Goal: Find specific page/section: Find specific page/section

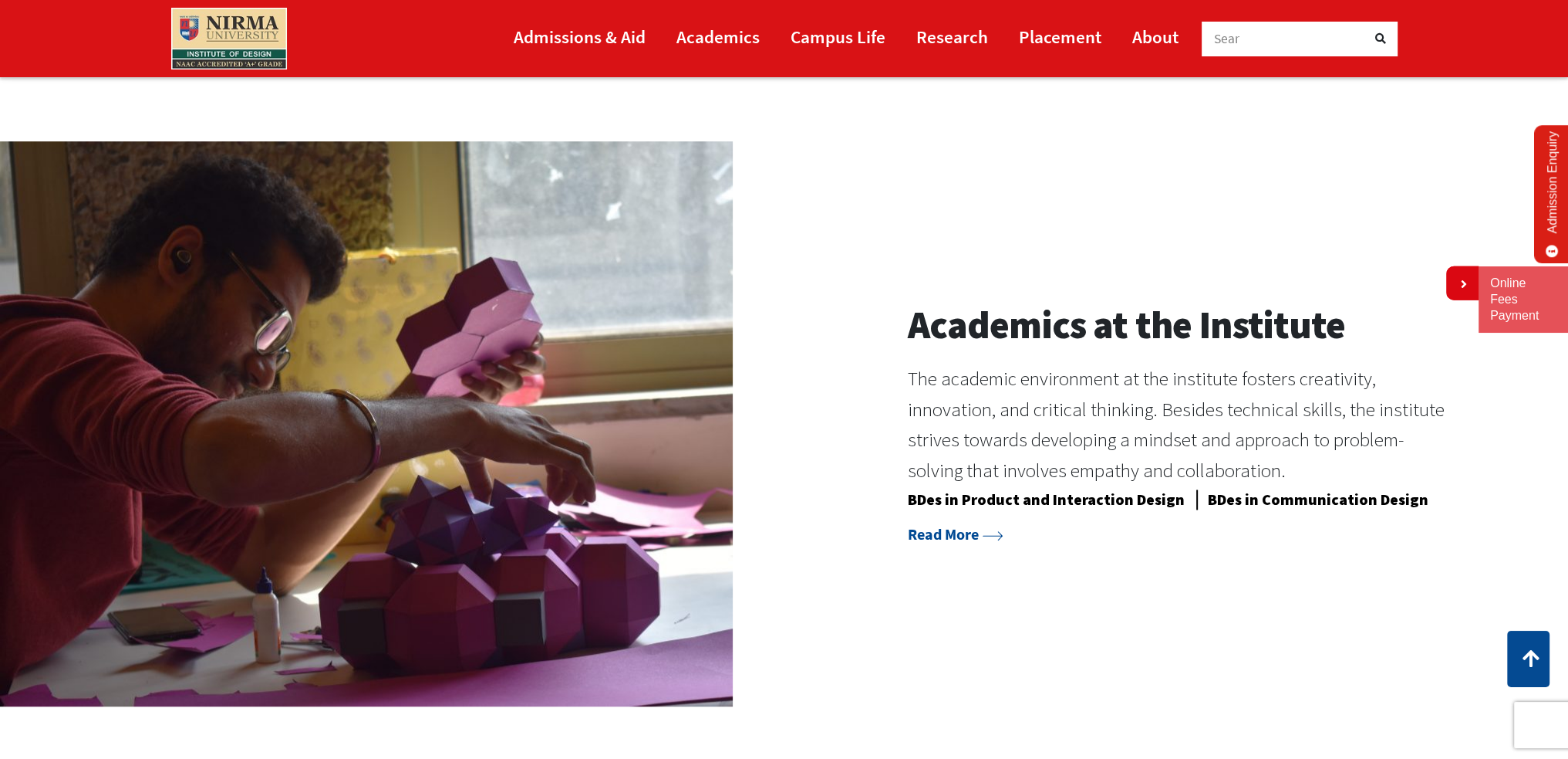
scroll to position [1426, 0]
click at [1216, 653] on div "Academics at the Institute The academic environment at the institute fosters cr…" at bounding box center [784, 422] width 1568 height 565
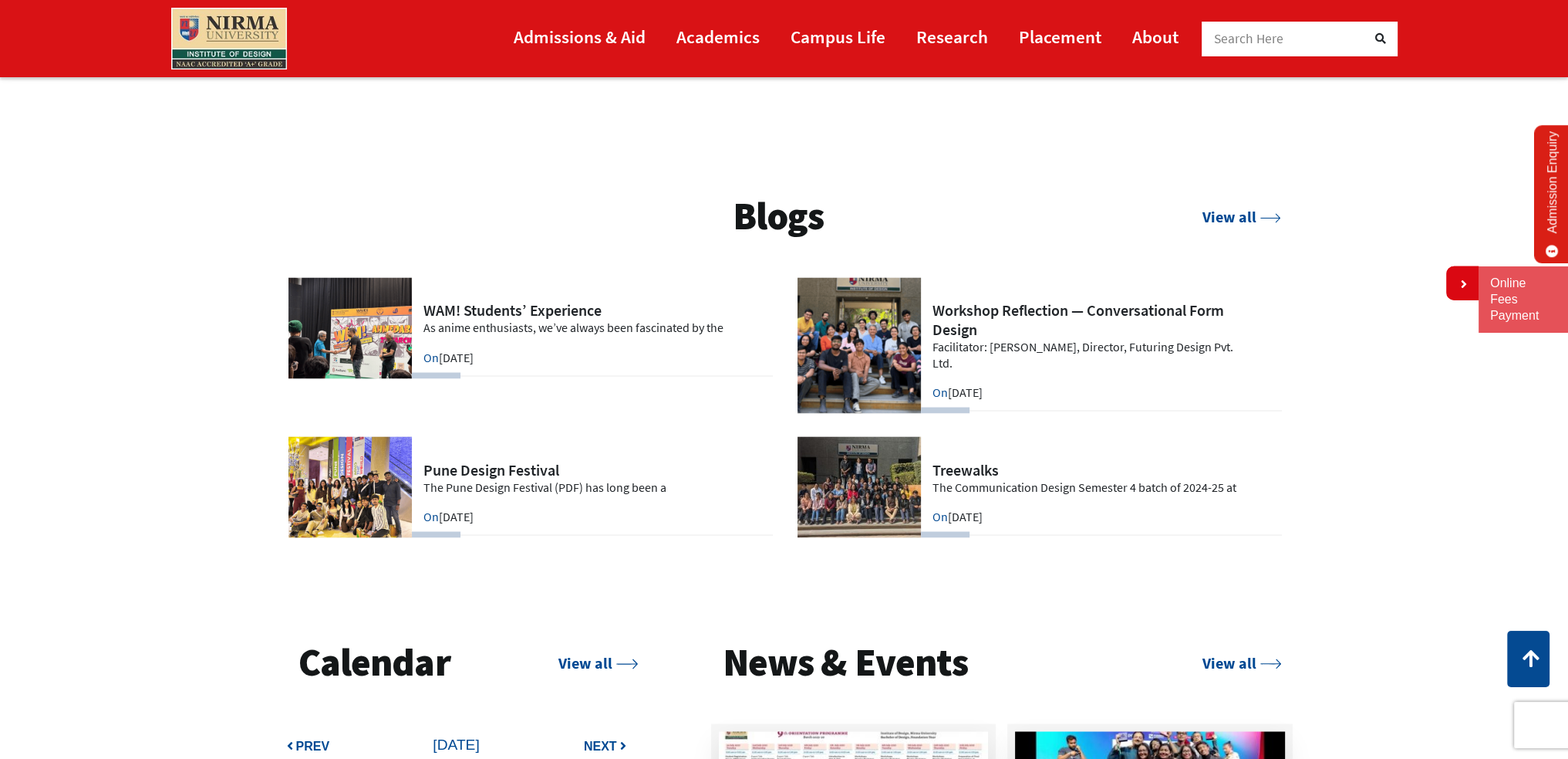
scroll to position [3598, 0]
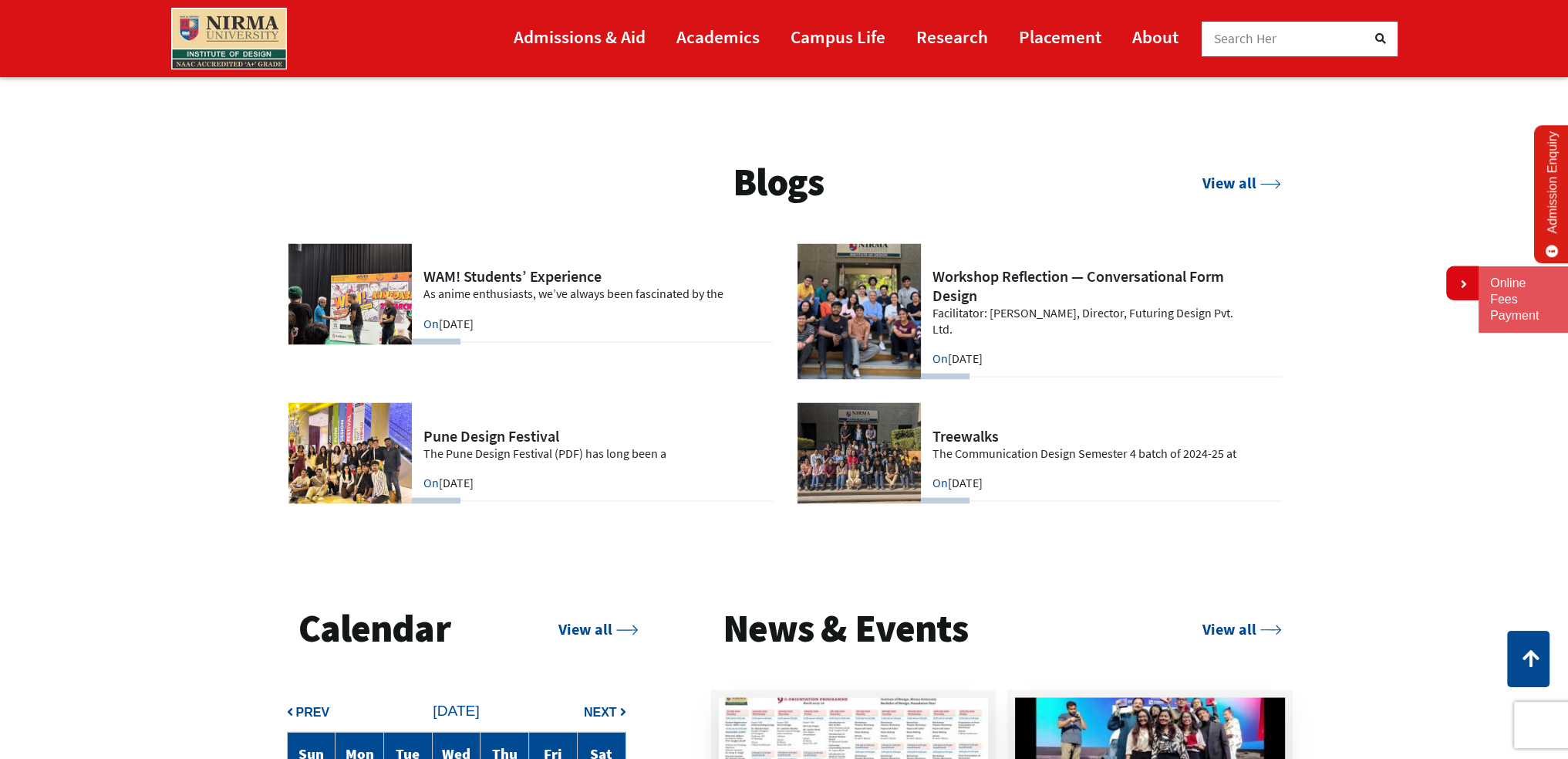
click at [1372, 466] on section "Blogs View all On May 03, 2025" at bounding box center [784, 342] width 1568 height 446
click at [1379, 448] on section "Blogs View all On May 03, 2025" at bounding box center [784, 342] width 1568 height 446
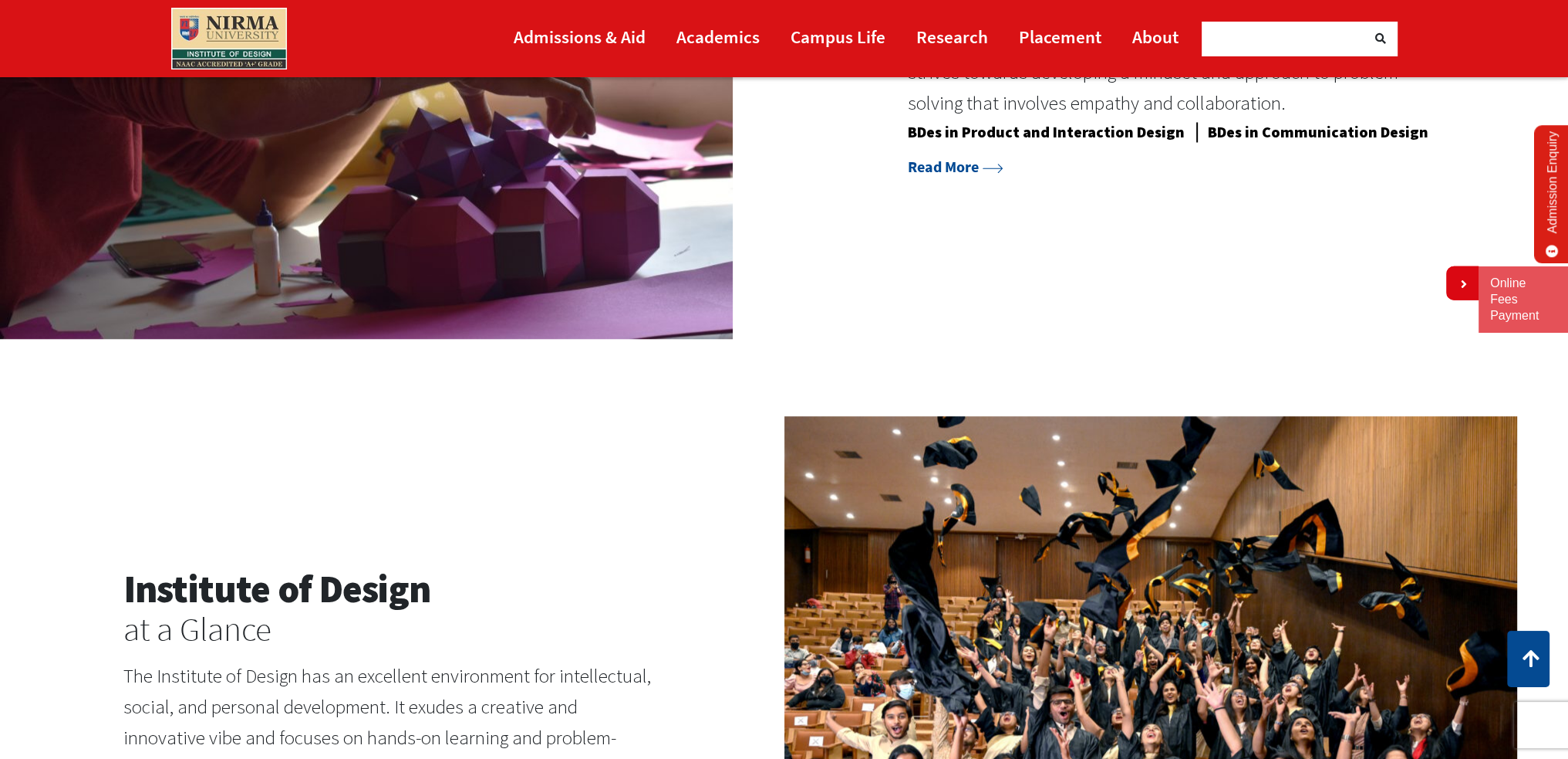
scroll to position [1889, 0]
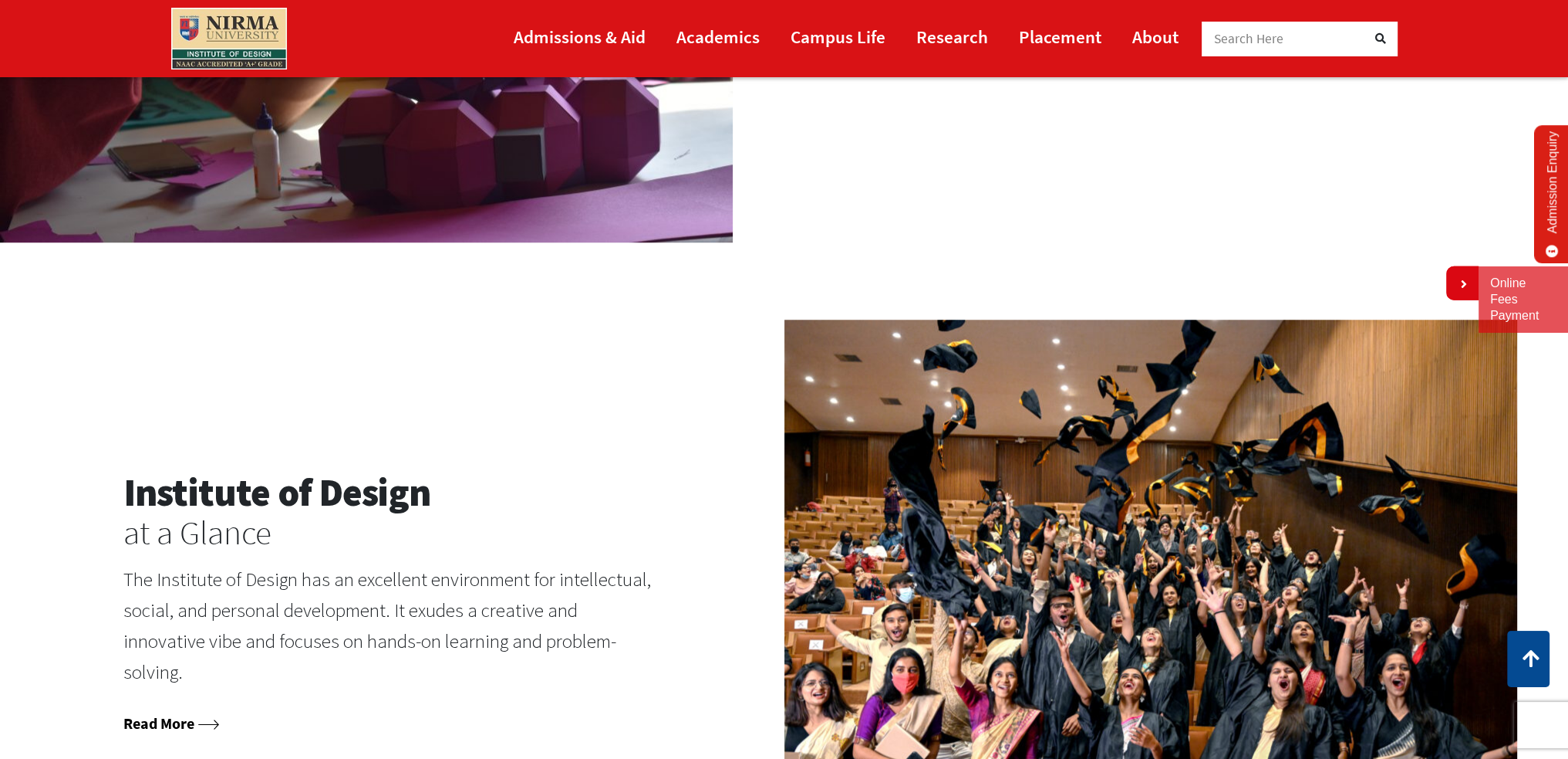
click at [163, 721] on link "Read More" at bounding box center [171, 722] width 96 height 19
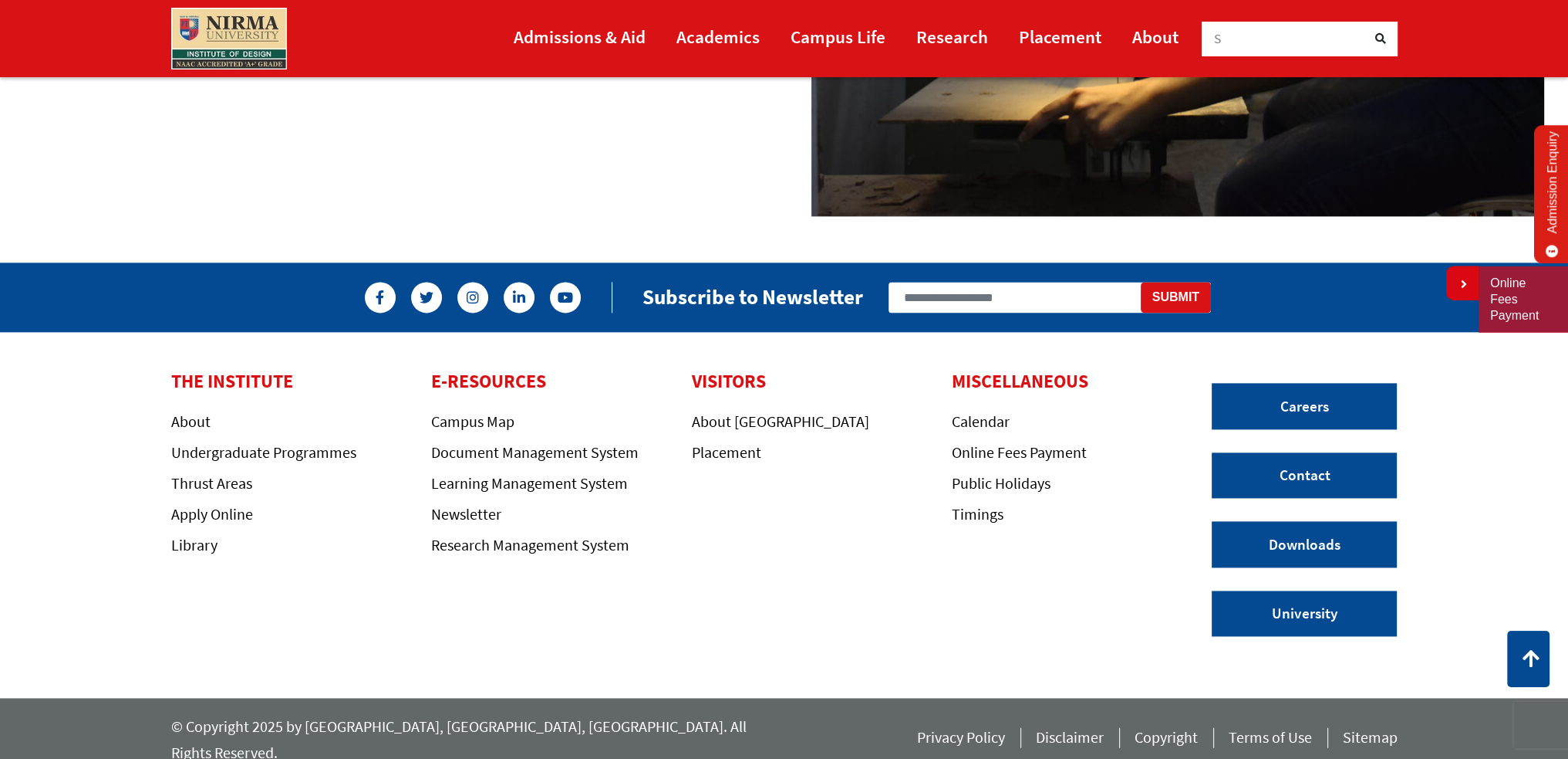
scroll to position [2678, 0]
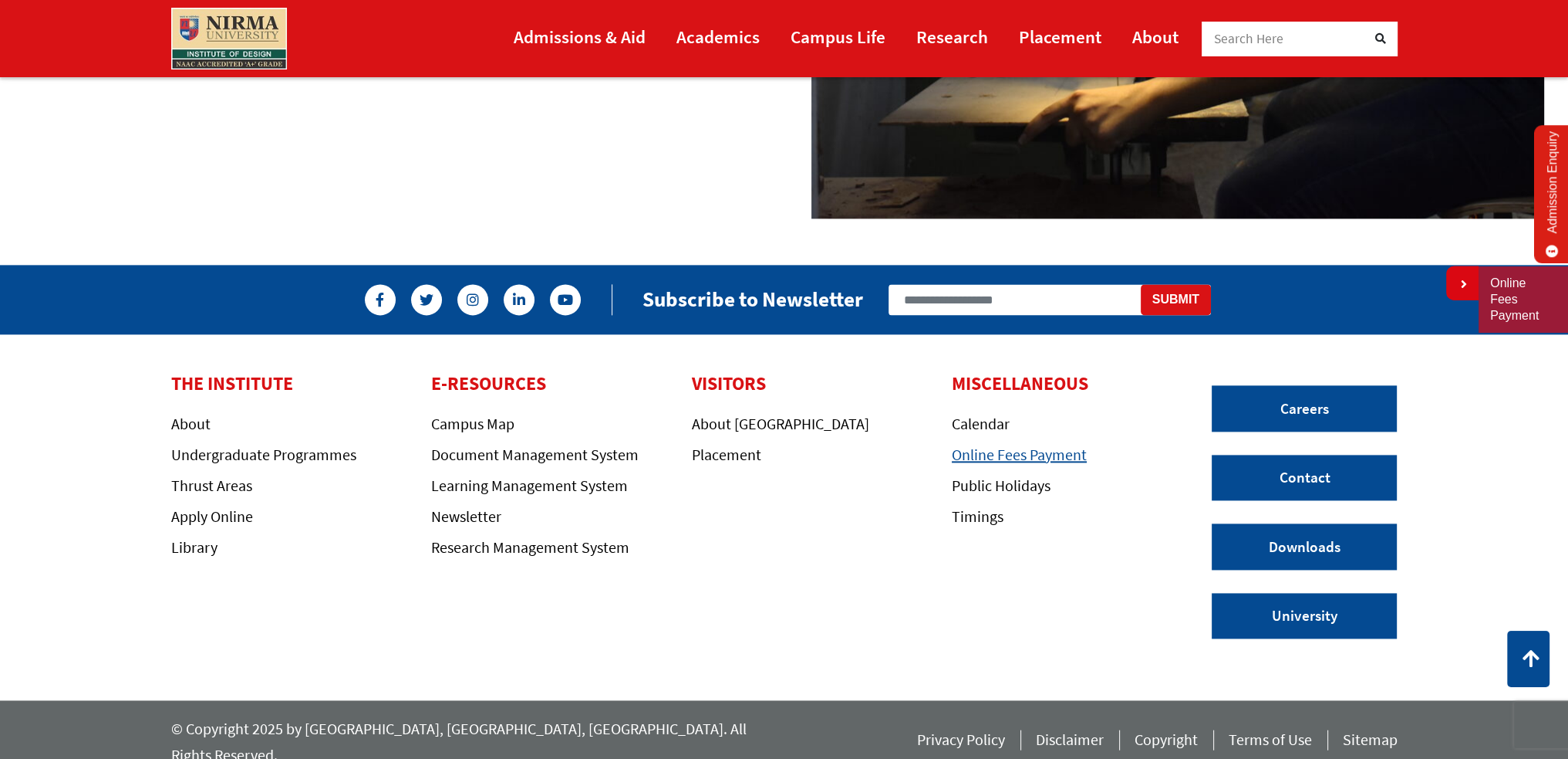
click at [1036, 450] on link "Online Fees Payment" at bounding box center [1019, 454] width 135 height 19
